Goal: Task Accomplishment & Management: Manage account settings

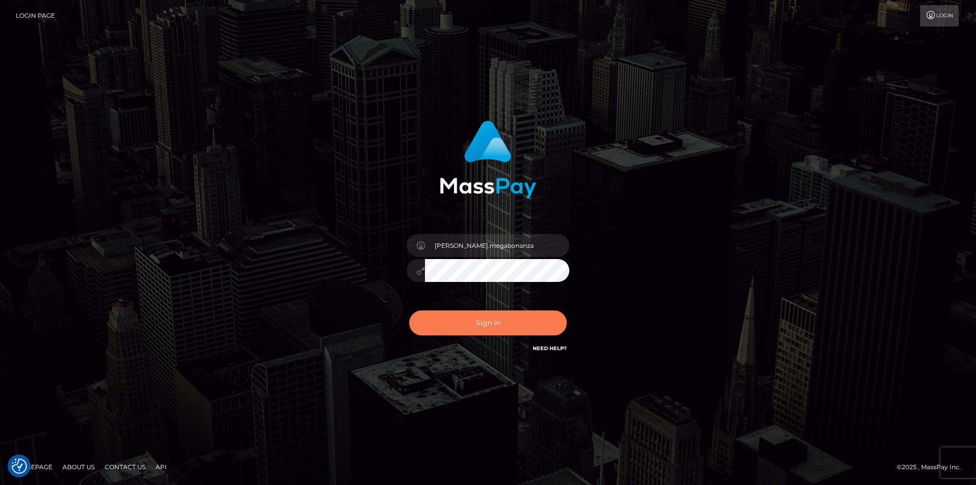
click at [464, 315] on button "Sign in" at bounding box center [488, 322] width 158 height 25
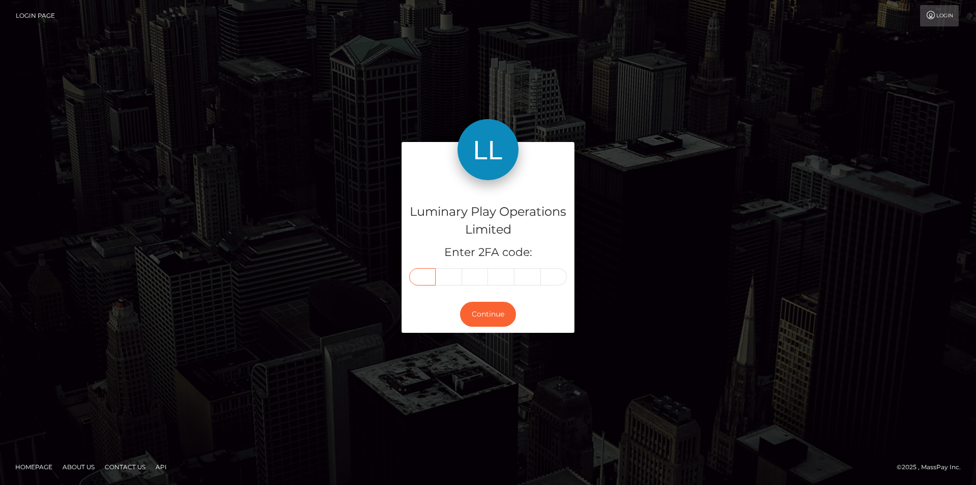
click at [428, 279] on input "text" at bounding box center [422, 276] width 26 height 17
type input "6"
type input "3"
type input "0"
type input "2"
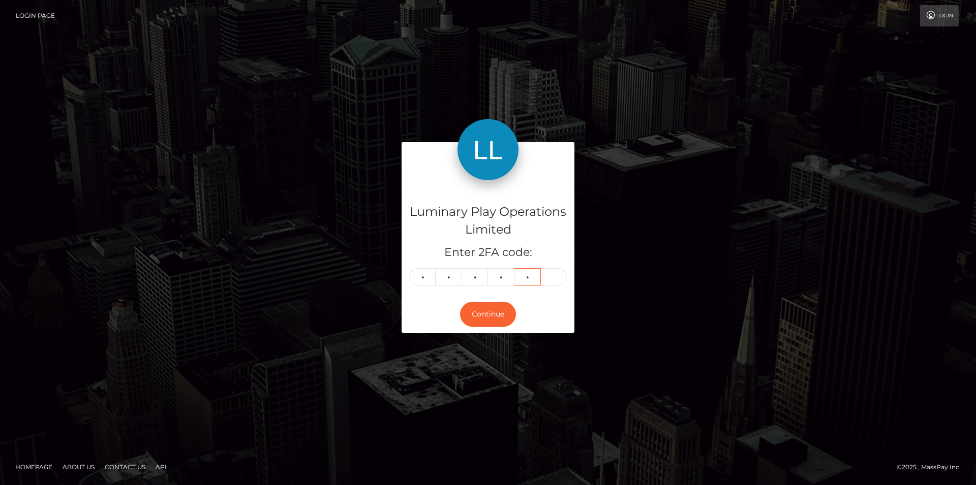
type input "2"
type input "3"
click at [477, 312] on button "Continue" at bounding box center [488, 314] width 56 height 25
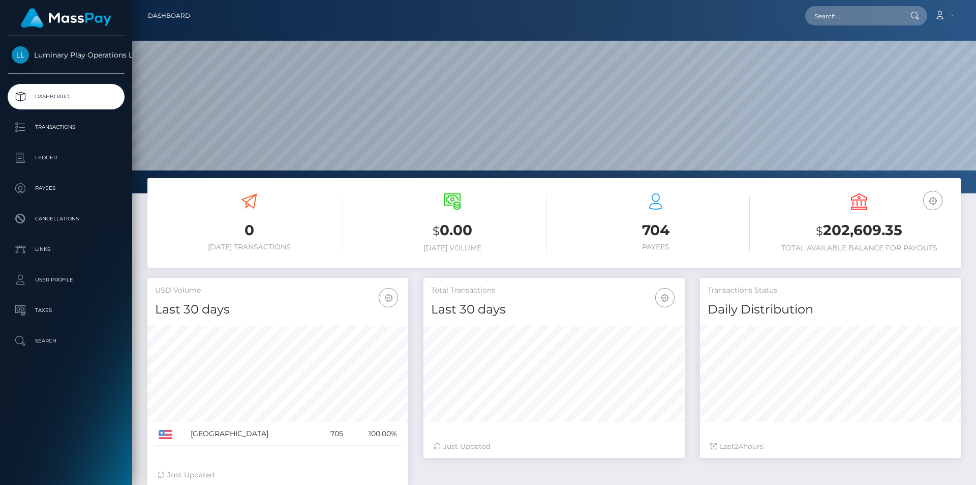
scroll to position [180, 261]
